Goal: Find specific page/section: Find specific page/section

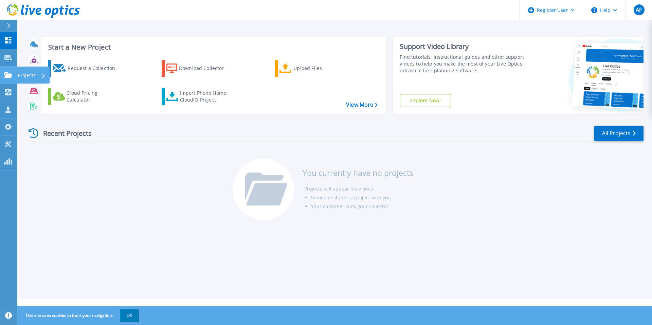
click at [1, 75] on link "Projects Projects" at bounding box center [8, 75] width 17 height 17
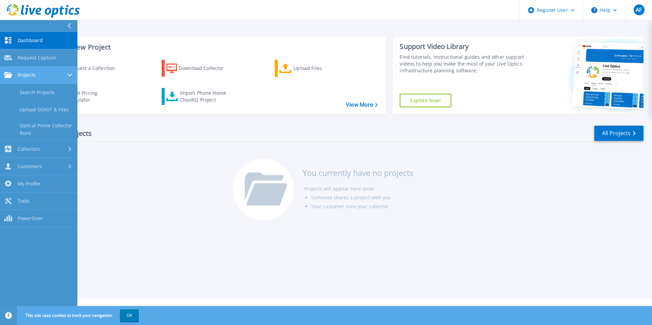
click at [61, 75] on div "Projects" at bounding box center [38, 75] width 69 height 6
click at [39, 77] on div "Projects" at bounding box center [38, 75] width 69 height 6
click at [41, 89] on link "Search Projects" at bounding box center [38, 92] width 77 height 17
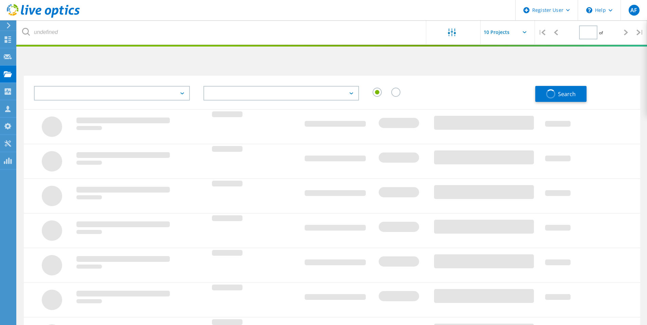
type input "1"
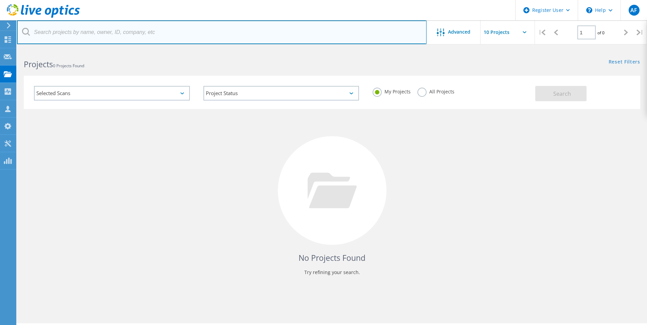
click at [74, 30] on input "text" at bounding box center [222, 32] width 410 height 24
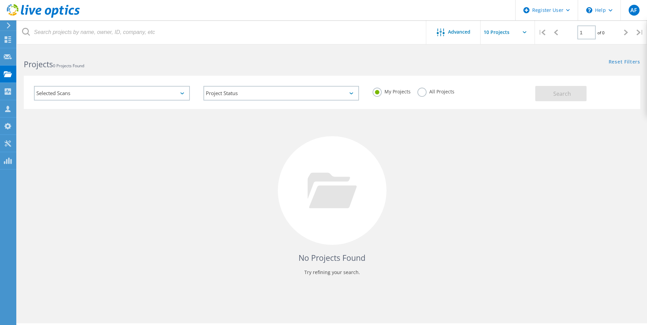
click at [424, 93] on label "All Projects" at bounding box center [435, 91] width 37 height 6
click at [0, 0] on input "All Projects" at bounding box center [0, 0] width 0 height 0
click at [580, 92] on button "Search" at bounding box center [560, 93] width 51 height 15
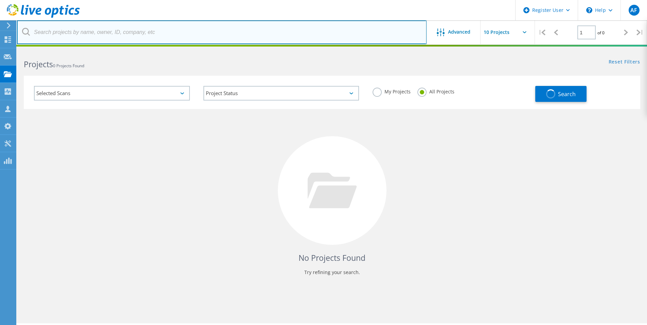
click at [50, 25] on input "text" at bounding box center [222, 32] width 410 height 24
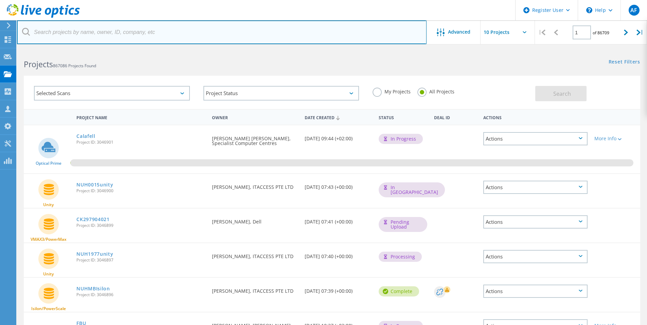
click at [202, 37] on input "text" at bounding box center [222, 32] width 410 height 24
paste input "[EMAIL_ADDRESS][DOMAIN_NAME]"
type input "[EMAIL_ADDRESS][DOMAIN_NAME]"
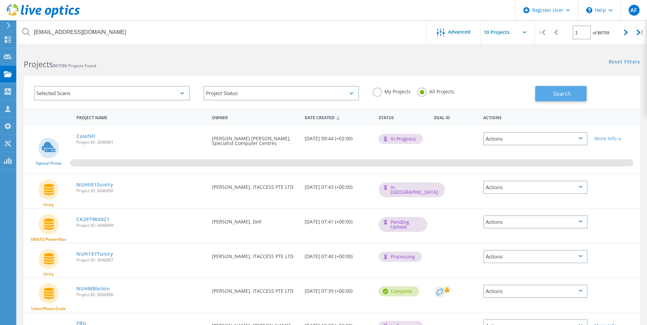
click at [545, 91] on button "Search" at bounding box center [560, 93] width 51 height 15
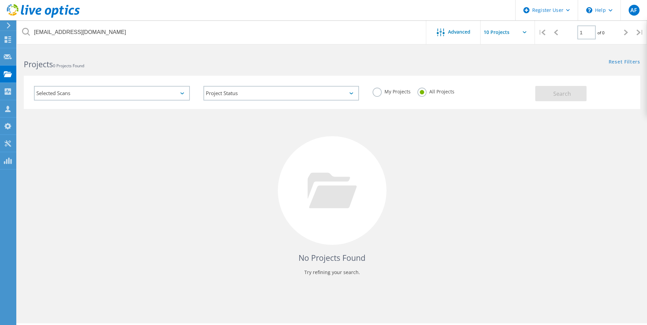
drag, startPoint x: 373, startPoint y: 91, endPoint x: 354, endPoint y: 90, distance: 19.7
click at [373, 91] on label "My Projects" at bounding box center [392, 91] width 38 height 6
click at [0, 0] on input "My Projects" at bounding box center [0, 0] width 0 height 0
click at [290, 102] on div "Project Status In Progress Complete Published Anonymous Archived Error" at bounding box center [281, 93] width 169 height 28
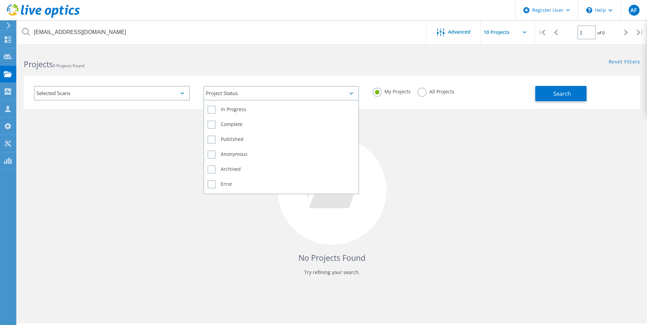
click at [291, 97] on div "Project Status" at bounding box center [281, 93] width 156 height 15
click at [237, 112] on label "In Progress" at bounding box center [282, 110] width 148 height 8
click at [0, 0] on input "In Progress" at bounding box center [0, 0] width 0 height 0
click at [225, 119] on div "Complete" at bounding box center [282, 126] width 148 height 15
click at [222, 123] on label "Complete" at bounding box center [282, 125] width 148 height 8
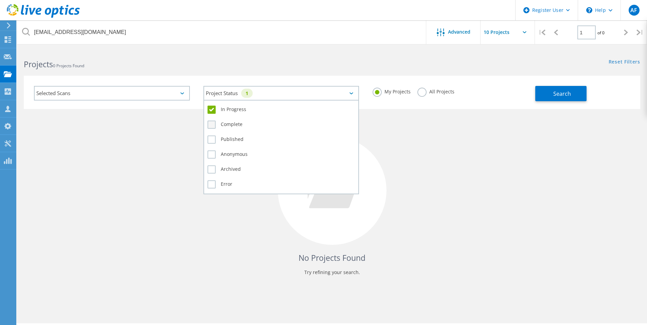
click at [0, 0] on input "Complete" at bounding box center [0, 0] width 0 height 0
click at [218, 139] on label "Published" at bounding box center [282, 140] width 148 height 8
click at [0, 0] on input "Published" at bounding box center [0, 0] width 0 height 0
click at [216, 154] on label "Anonymous" at bounding box center [282, 154] width 148 height 8
click at [0, 0] on input "Anonymous" at bounding box center [0, 0] width 0 height 0
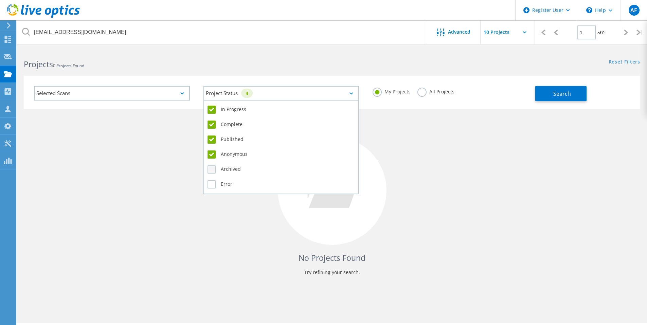
click at [215, 168] on label "Archived" at bounding box center [282, 169] width 148 height 8
click at [0, 0] on input "Archived" at bounding box center [0, 0] width 0 height 0
click at [211, 179] on div "Error" at bounding box center [282, 185] width 148 height 12
click at [212, 183] on label "Error" at bounding box center [282, 184] width 148 height 8
click at [0, 0] on input "Error" at bounding box center [0, 0] width 0 height 0
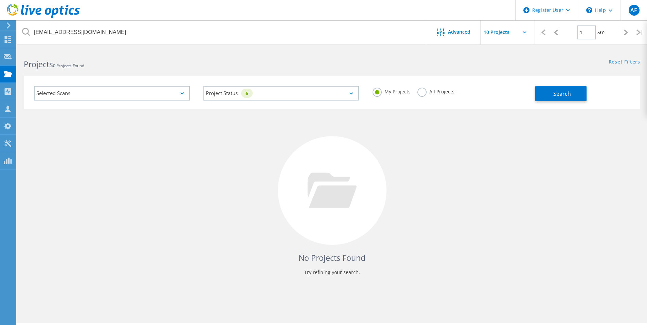
click at [139, 136] on div "No Projects Found Try refining your search." at bounding box center [332, 197] width 616 height 176
click at [138, 97] on div "Selected Scans" at bounding box center [112, 93] width 156 height 15
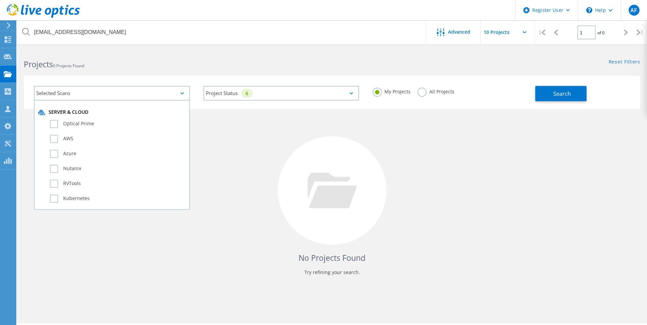
click at [89, 128] on div "Optical Prime" at bounding box center [112, 125] width 148 height 15
click at [91, 127] on label "Optical Prime" at bounding box center [118, 124] width 136 height 8
click at [0, 0] on input "Optical Prime" at bounding box center [0, 0] width 0 height 0
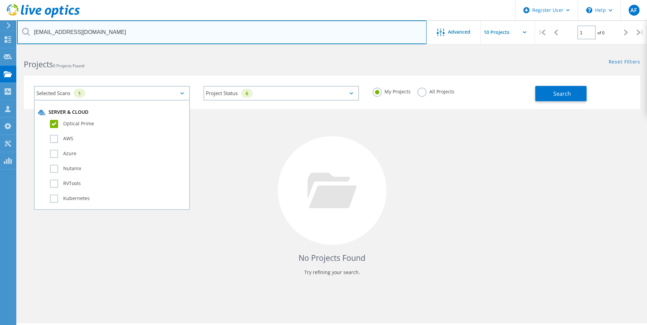
click at [145, 40] on input "[EMAIL_ADDRESS][DOMAIN_NAME]" at bounding box center [222, 32] width 410 height 24
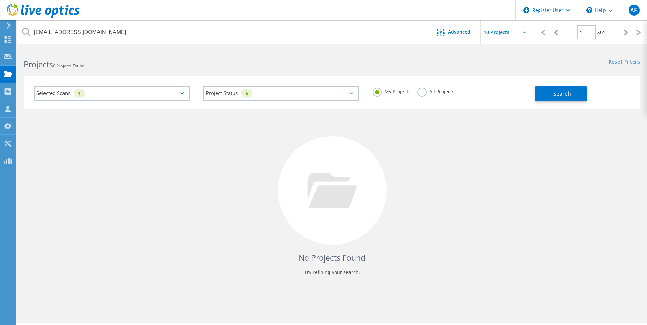
click at [556, 101] on div "Selected Scans 1 Project Status 6 In Progress Complete Published Anonymous Arch…" at bounding box center [332, 92] width 616 height 33
click at [559, 96] on span "Search" at bounding box center [562, 93] width 18 height 7
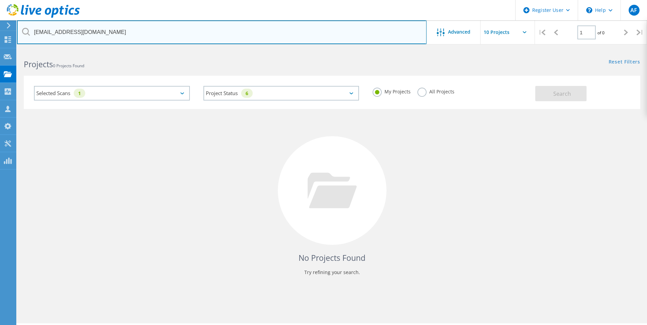
click at [221, 37] on input "[EMAIL_ADDRESS][DOMAIN_NAME]" at bounding box center [222, 32] width 410 height 24
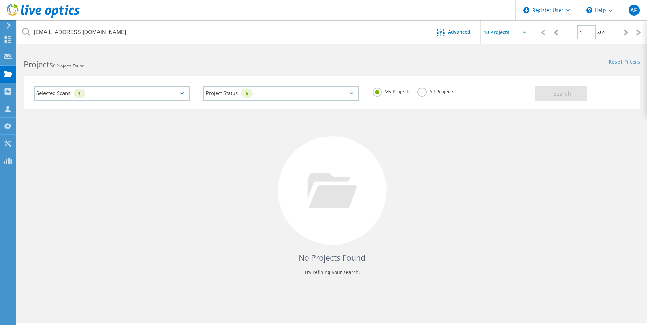
click at [501, 35] on input "text" at bounding box center [515, 32] width 68 height 24
click at [424, 93] on label "All Projects" at bounding box center [435, 91] width 37 height 6
click at [0, 0] on input "All Projects" at bounding box center [0, 0] width 0 height 0
click at [560, 95] on span "Search" at bounding box center [562, 93] width 18 height 7
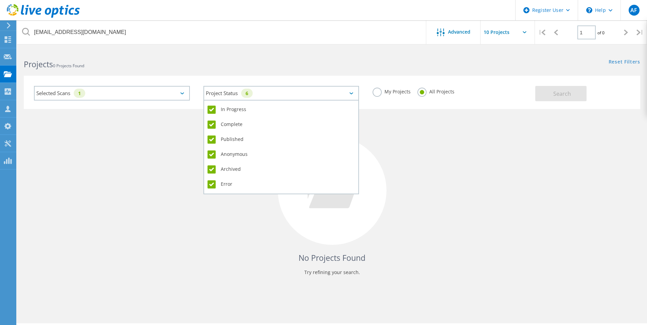
click at [352, 95] on div "Project Status 6" at bounding box center [281, 93] width 156 height 15
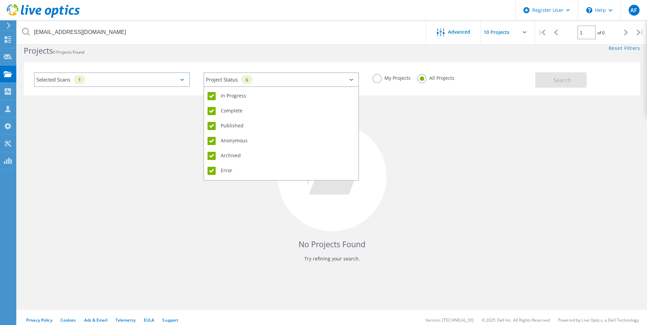
scroll to position [19, 0]
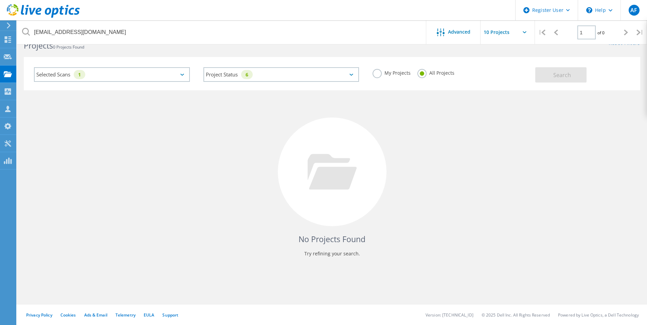
click at [417, 128] on div "No Projects Found Try refining your search." at bounding box center [332, 178] width 616 height 176
